Goal: Answer question/provide support: Share knowledge or assist other users

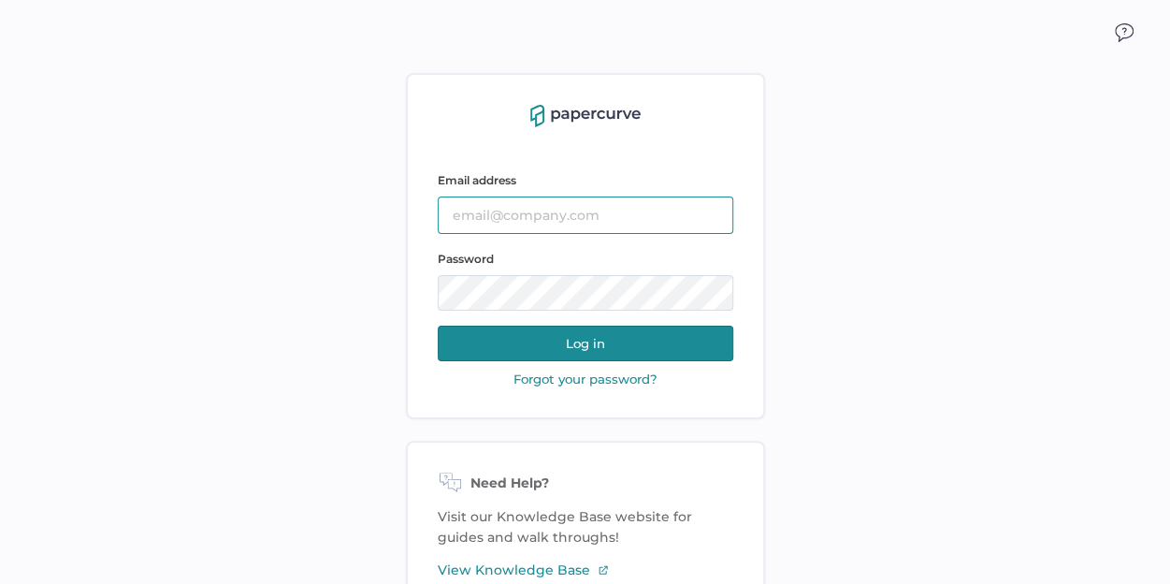
type input "[EMAIL_ADDRESS][DOMAIN_NAME]"
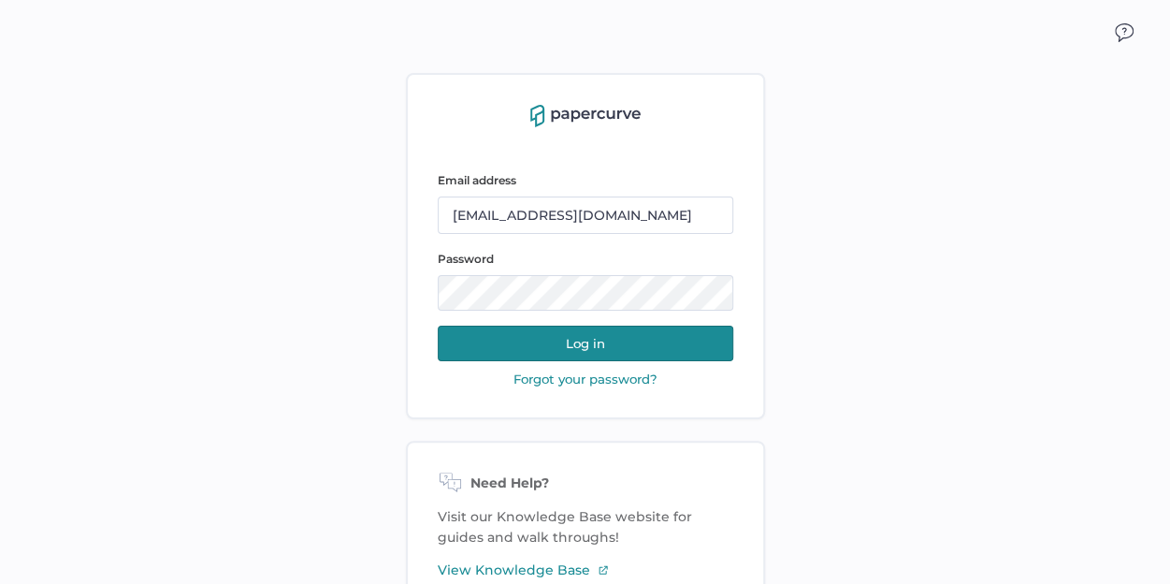
click at [591, 349] on button "Log in" at bounding box center [585, 343] width 295 height 36
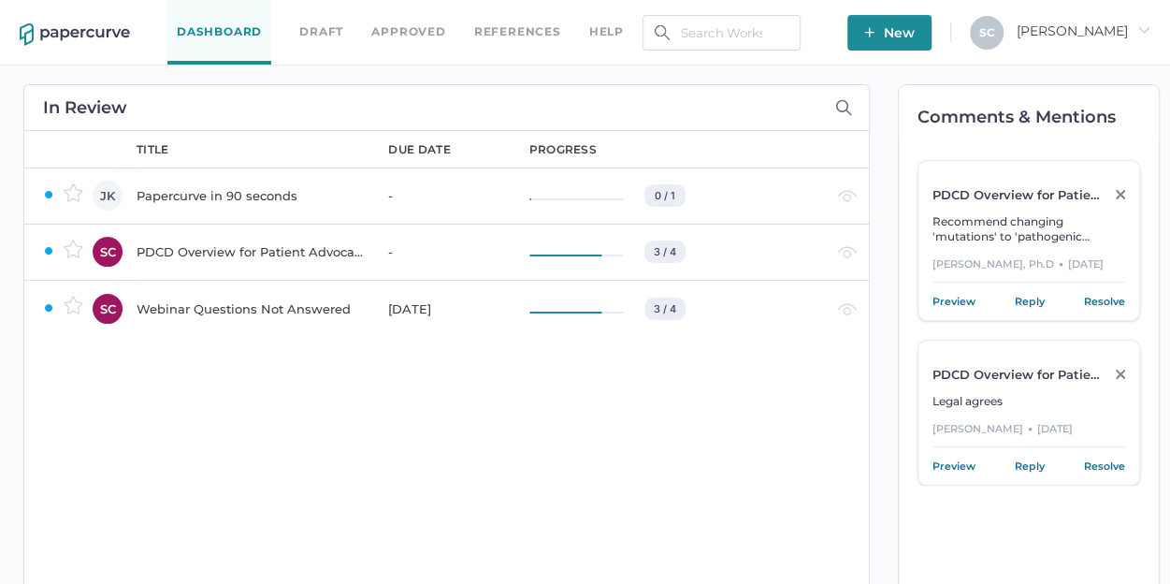
click at [269, 310] on div "Webinar Questions Not Answered" at bounding box center [251, 308] width 229 height 22
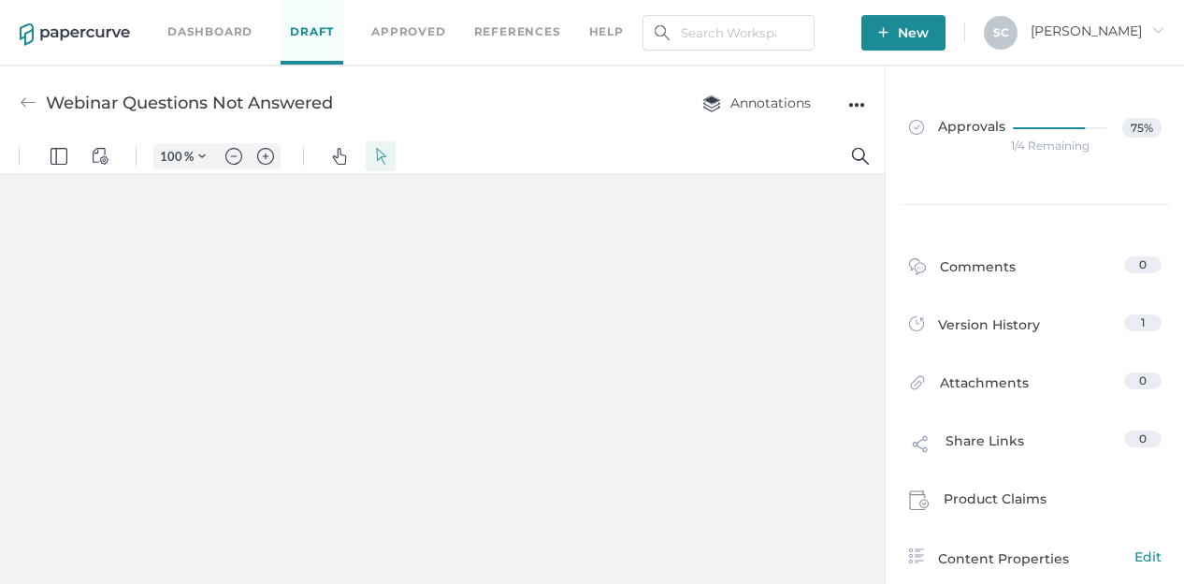
type input "80"
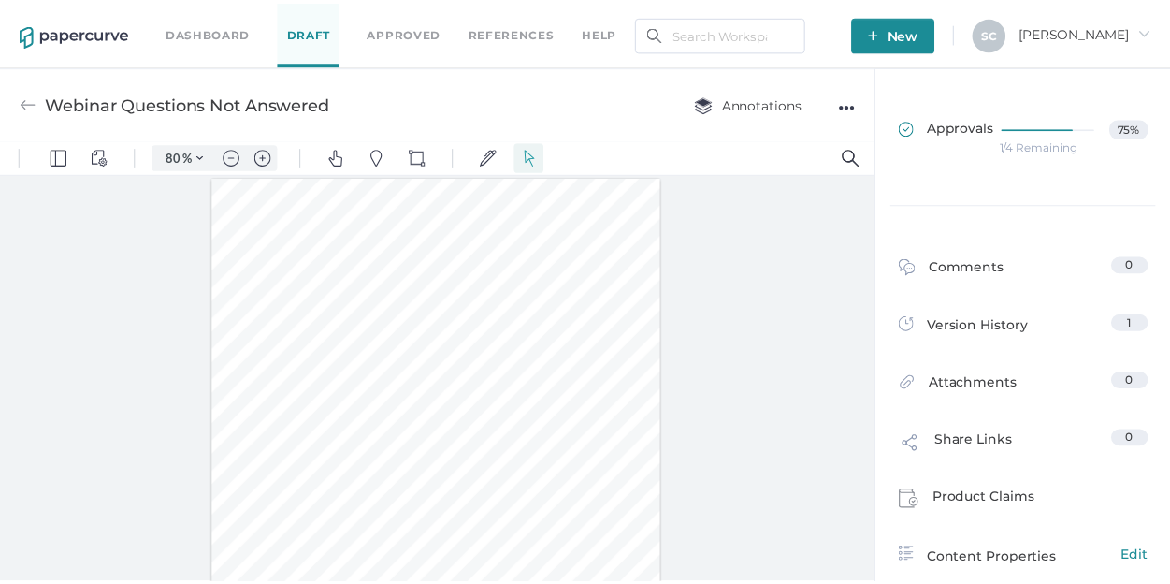
scroll to position [1, 0]
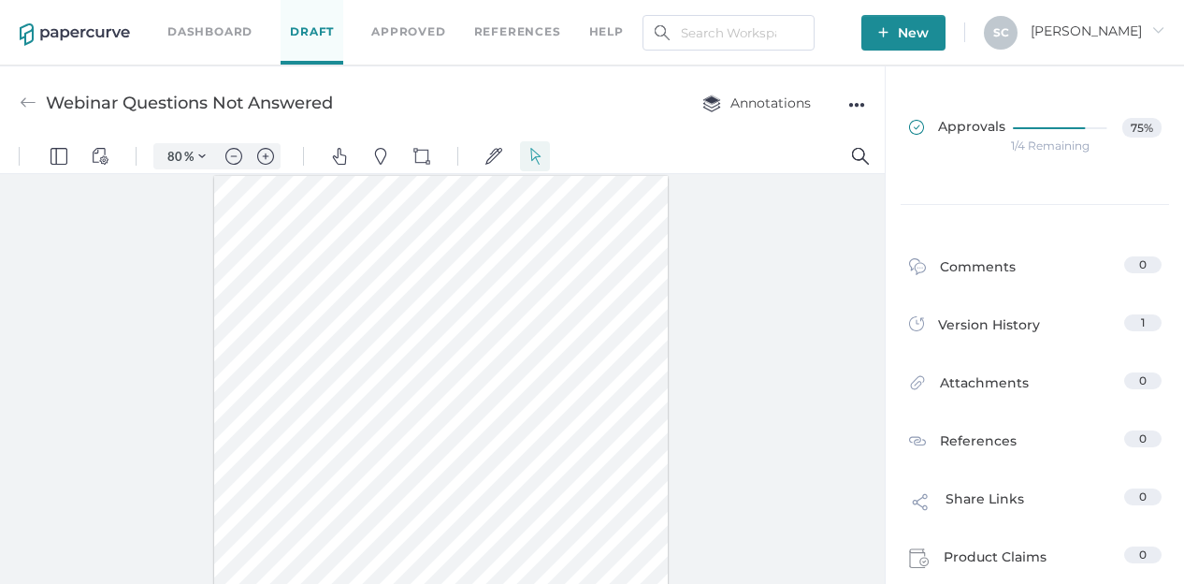
click at [1013, 127] on icon at bounding box center [1064, 128] width 102 height 2
